Goal: Navigation & Orientation: Understand site structure

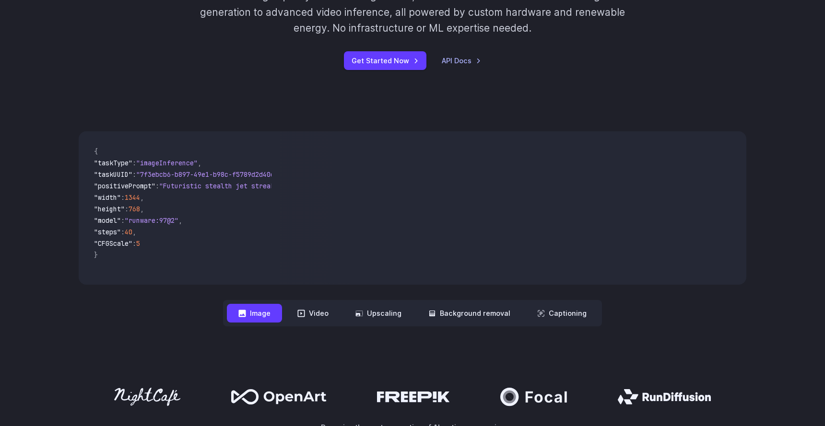
scroll to position [176, 0]
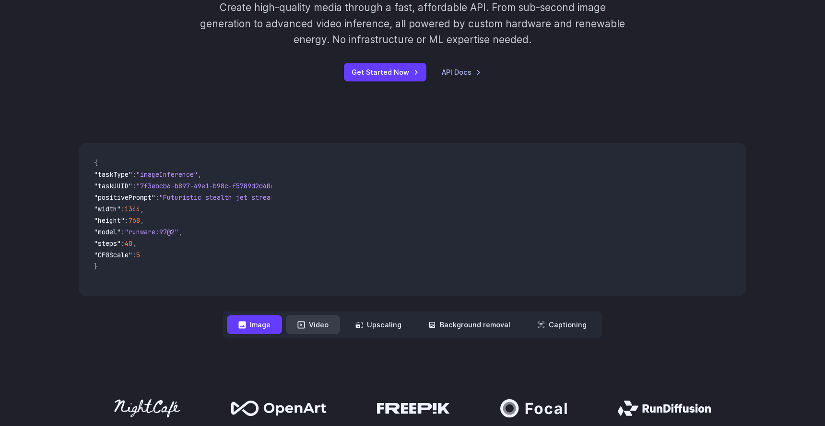
click at [321, 324] on button "Video" at bounding box center [313, 324] width 54 height 19
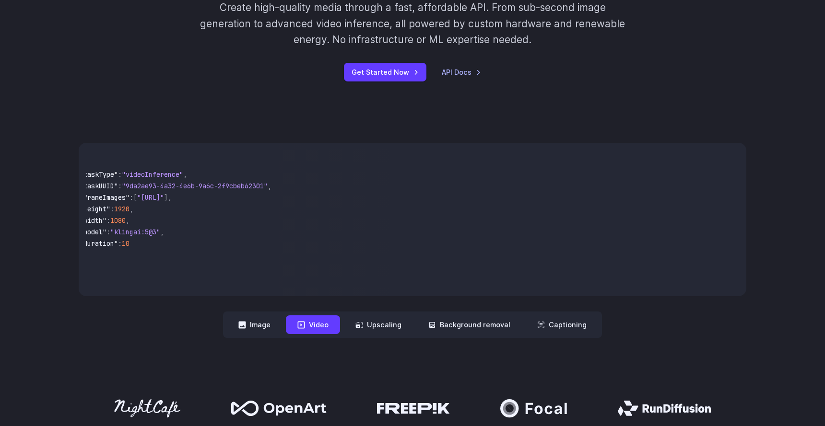
scroll to position [0, 0]
click at [382, 328] on button "Upscaling" at bounding box center [378, 324] width 69 height 19
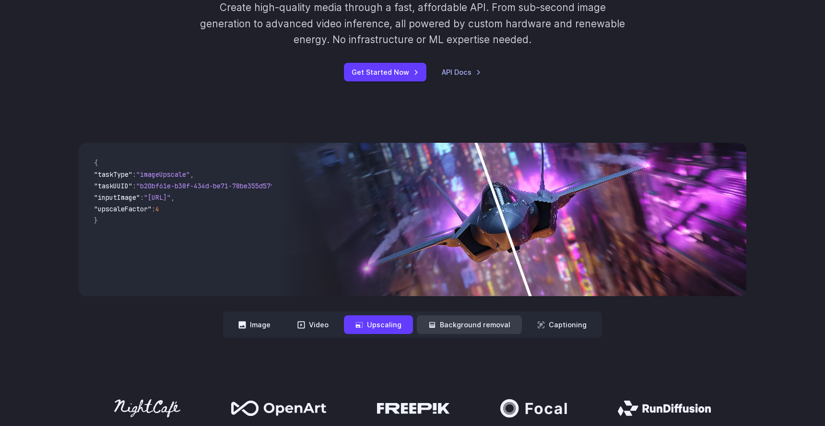
click at [434, 319] on button "Background removal" at bounding box center [469, 324] width 105 height 19
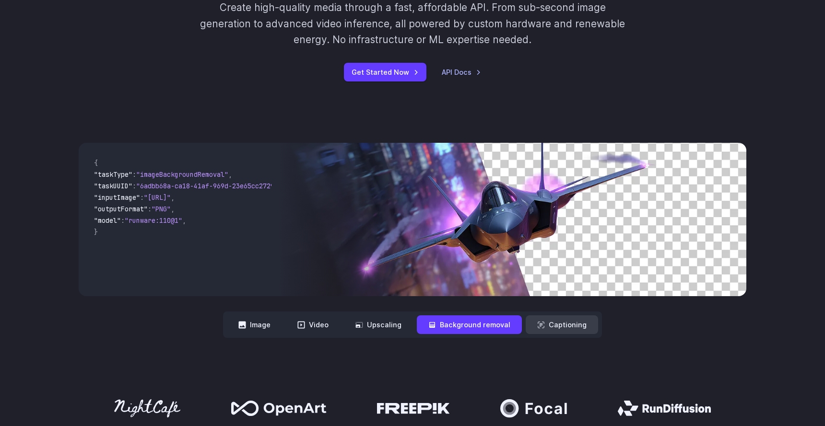
click at [538, 321] on button "Captioning" at bounding box center [561, 324] width 72 height 19
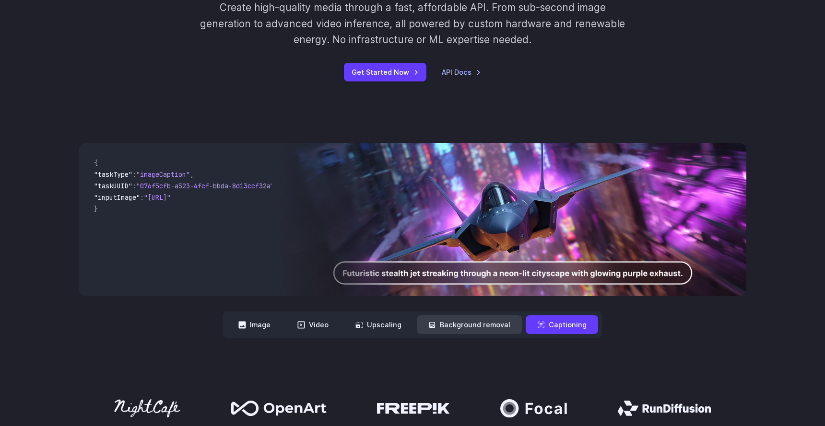
click at [481, 321] on button "Background removal" at bounding box center [469, 324] width 105 height 19
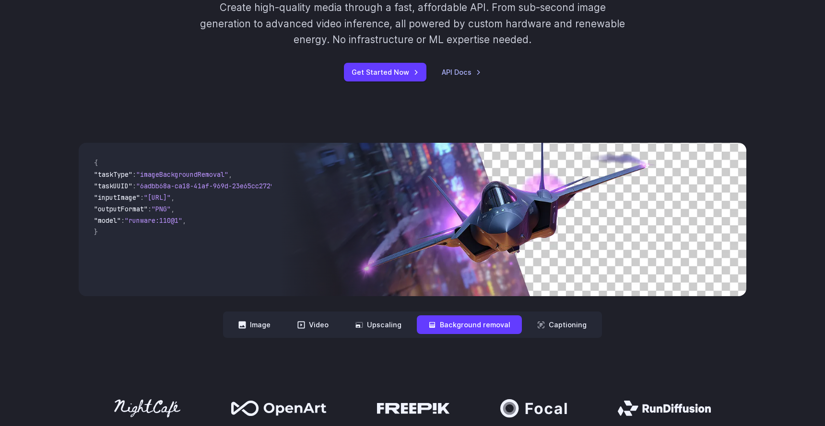
click at [520, 314] on nav "**********" at bounding box center [412, 325] width 379 height 26
click at [535, 318] on button "Captioning" at bounding box center [561, 324] width 72 height 19
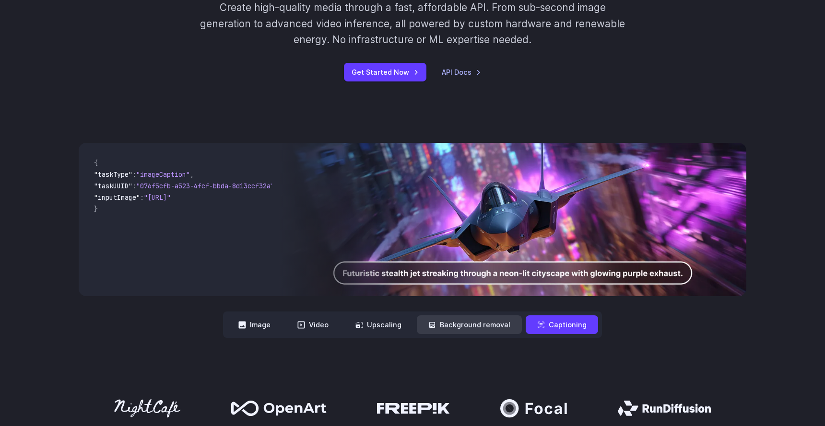
click at [490, 324] on button "Background removal" at bounding box center [469, 324] width 105 height 19
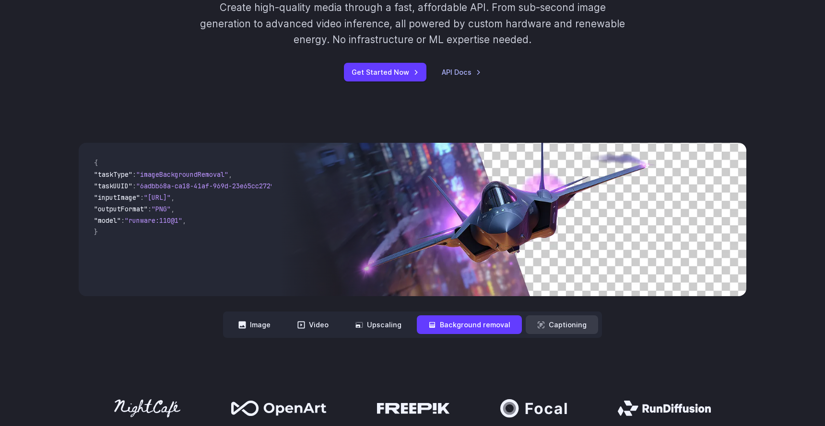
click at [543, 328] on button "Captioning" at bounding box center [561, 324] width 72 height 19
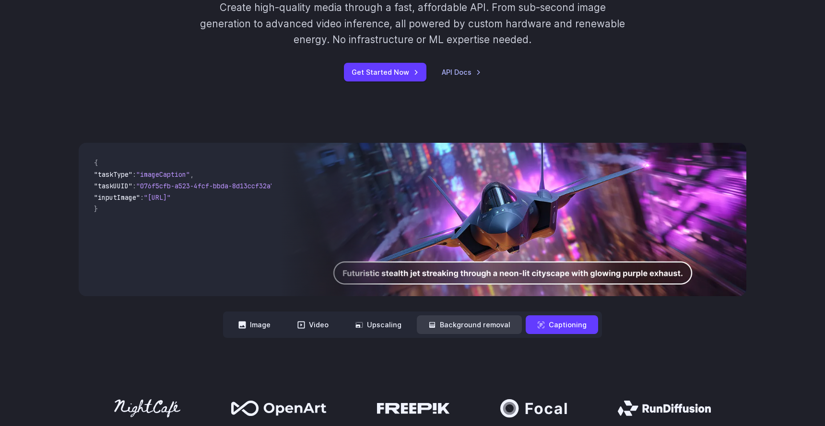
click at [507, 329] on button "Background removal" at bounding box center [469, 324] width 105 height 19
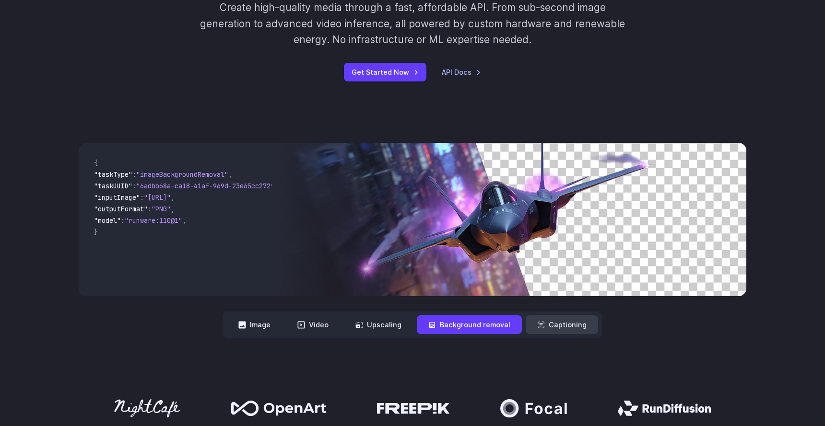
click at [559, 329] on button "Captioning" at bounding box center [561, 324] width 72 height 19
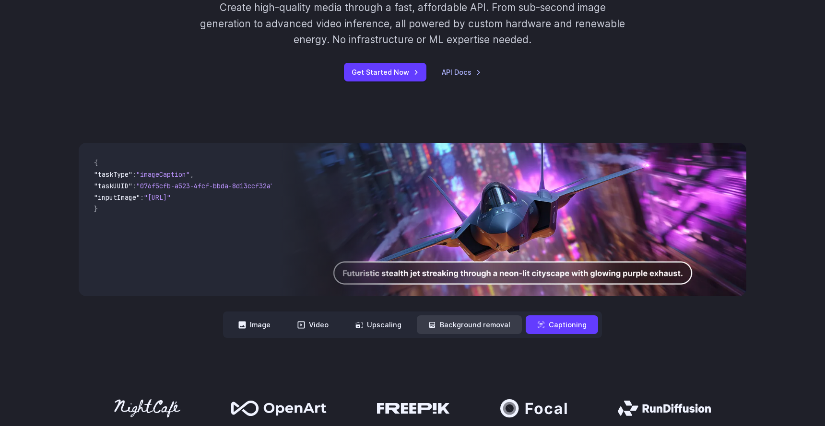
click at [482, 323] on button "Background removal" at bounding box center [469, 324] width 105 height 19
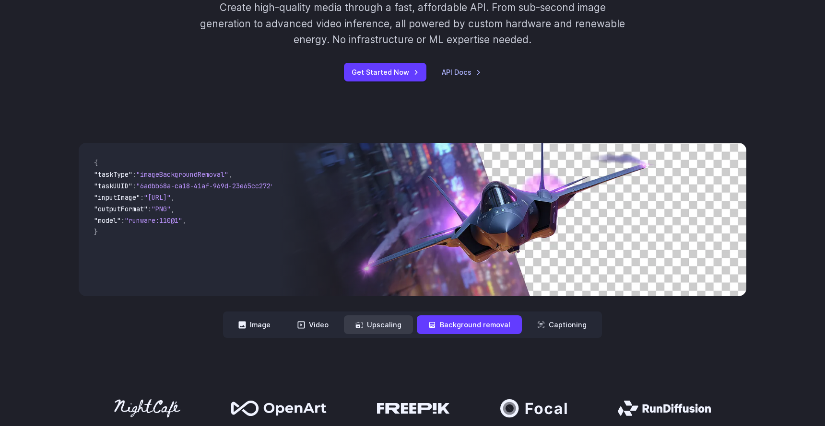
click at [377, 322] on button "Upscaling" at bounding box center [378, 324] width 69 height 19
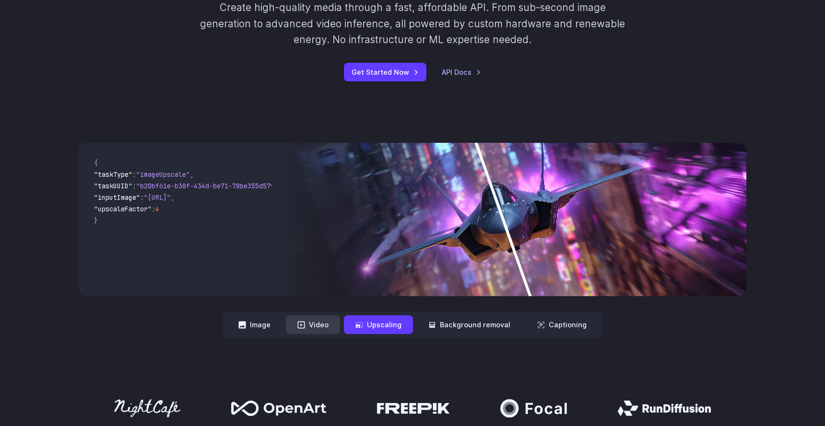
click at [303, 328] on icon at bounding box center [301, 325] width 8 height 8
click at [240, 329] on button "Image" at bounding box center [254, 324] width 55 height 19
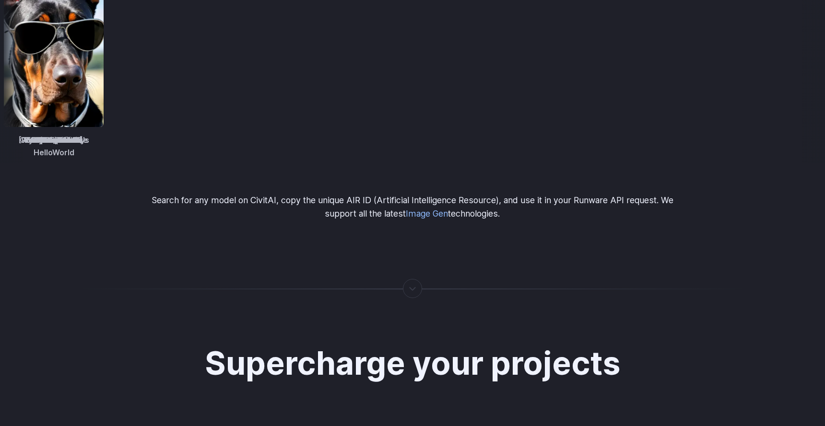
scroll to position [1790, 0]
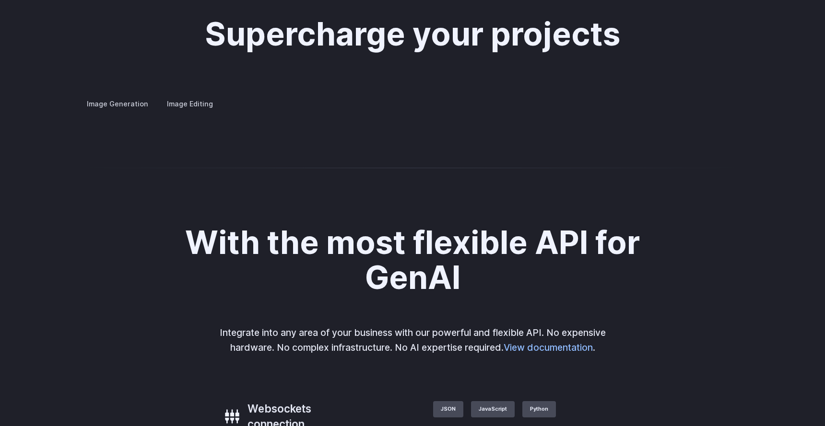
click at [440, 110] on div "Image Generation Image Editing Custom avatars Create avatars in any style you d…" at bounding box center [412, 104] width 667 height 12
